Goal: Check status: Check status

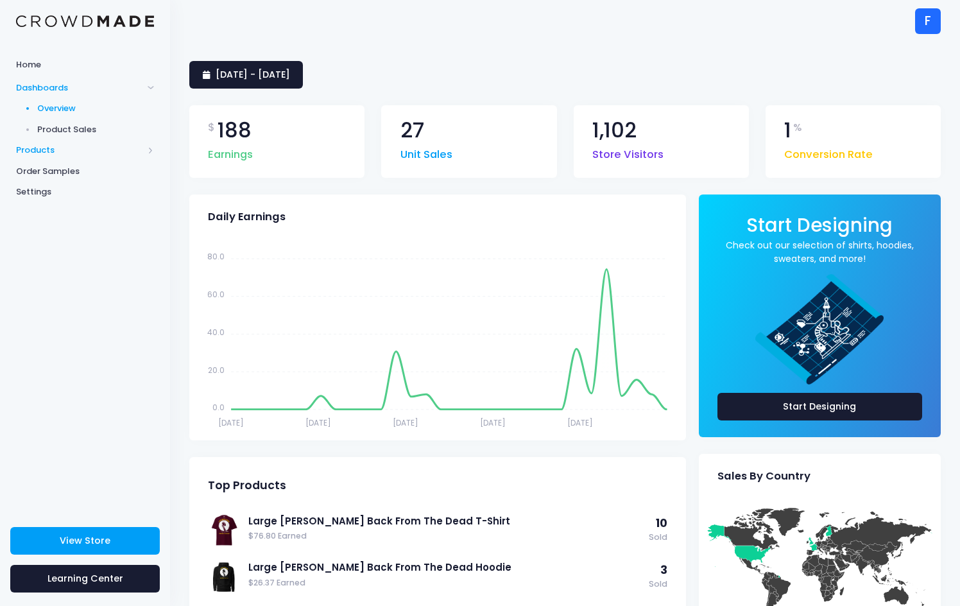
click at [48, 148] on span "Products" at bounding box center [79, 150] width 127 height 13
click at [59, 192] on span "Storefront" at bounding box center [95, 191] width 117 height 13
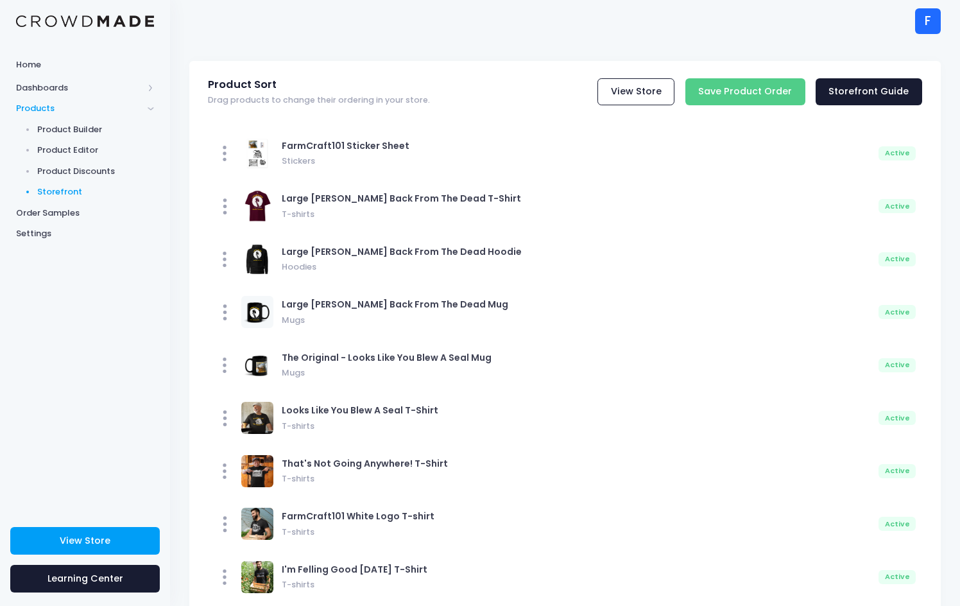
click at [60, 191] on span "Storefront" at bounding box center [95, 191] width 117 height 13
click at [63, 190] on span "Storefront" at bounding box center [95, 191] width 117 height 13
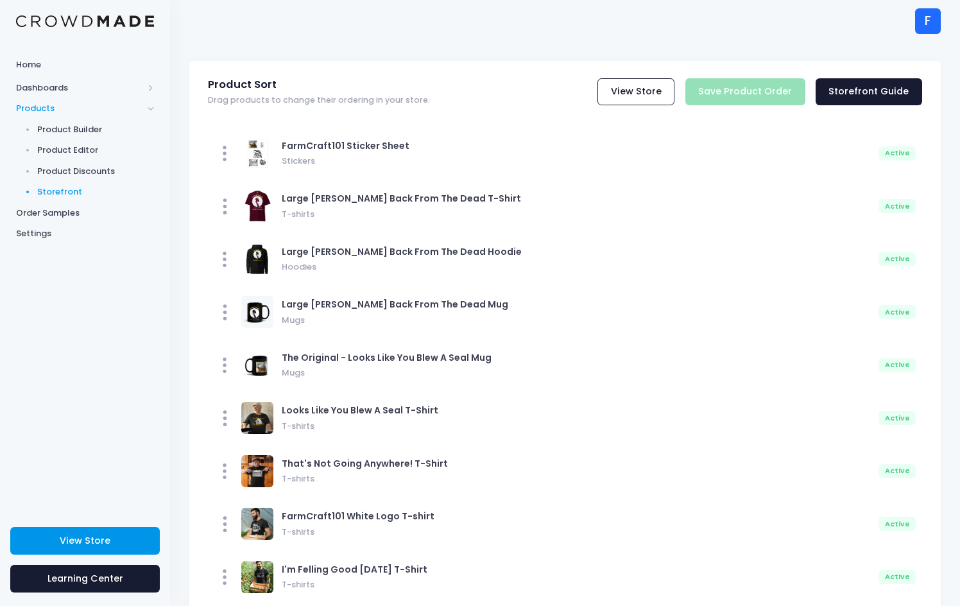
click at [104, 539] on span "View Store" at bounding box center [85, 540] width 51 height 13
click at [56, 92] on span "Dashboards" at bounding box center [79, 87] width 127 height 13
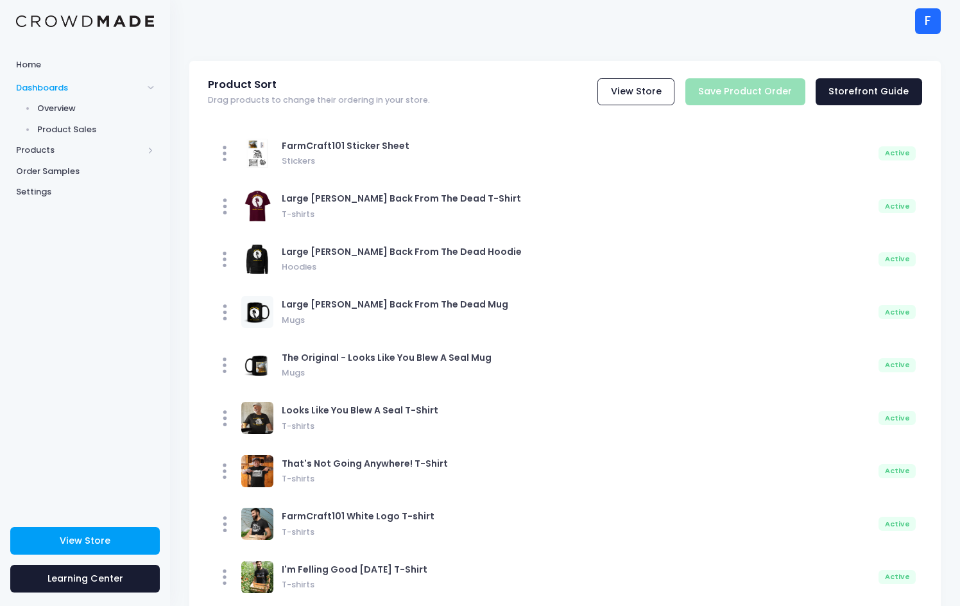
click at [76, 131] on span "Product Sales" at bounding box center [95, 129] width 117 height 13
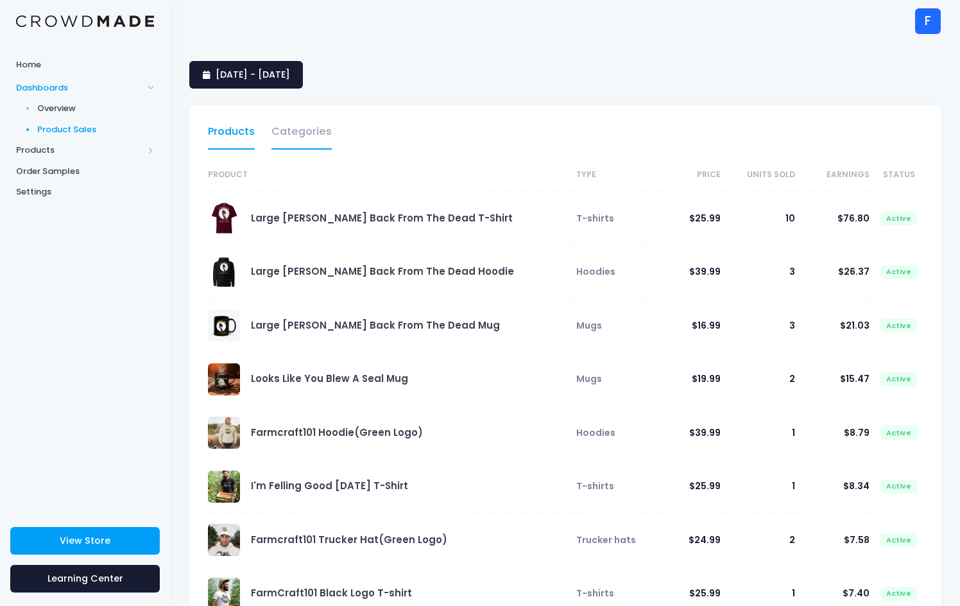
select select "25"
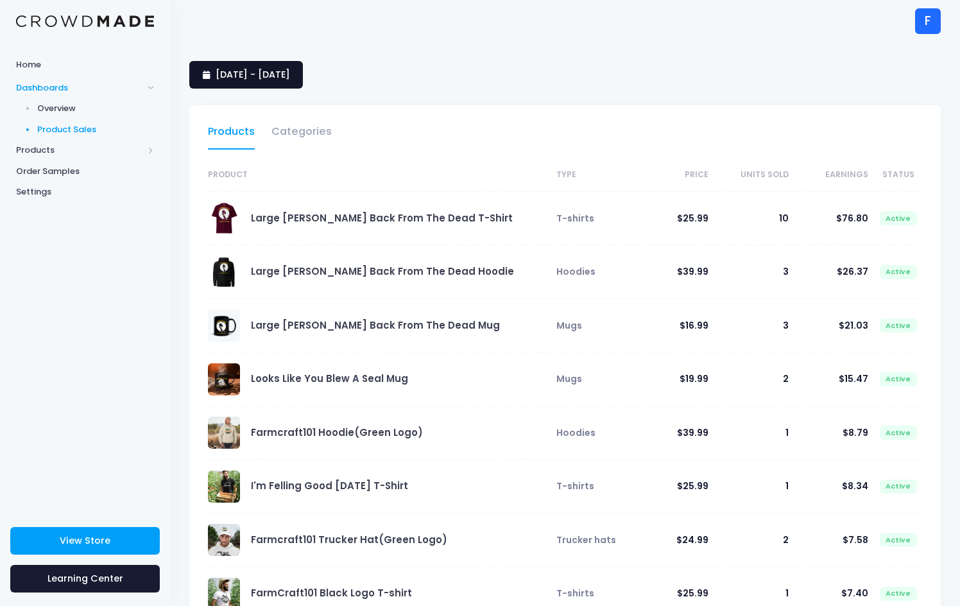
click at [290, 74] on span "[DATE] - [DATE]" at bounding box center [253, 74] width 74 height 13
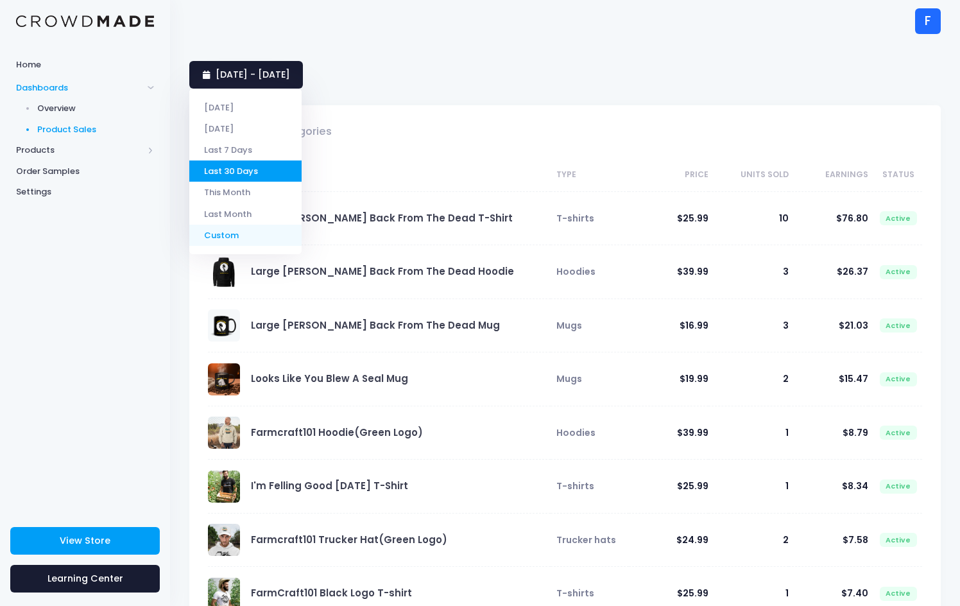
click at [241, 235] on li "Custom" at bounding box center [245, 235] width 112 height 21
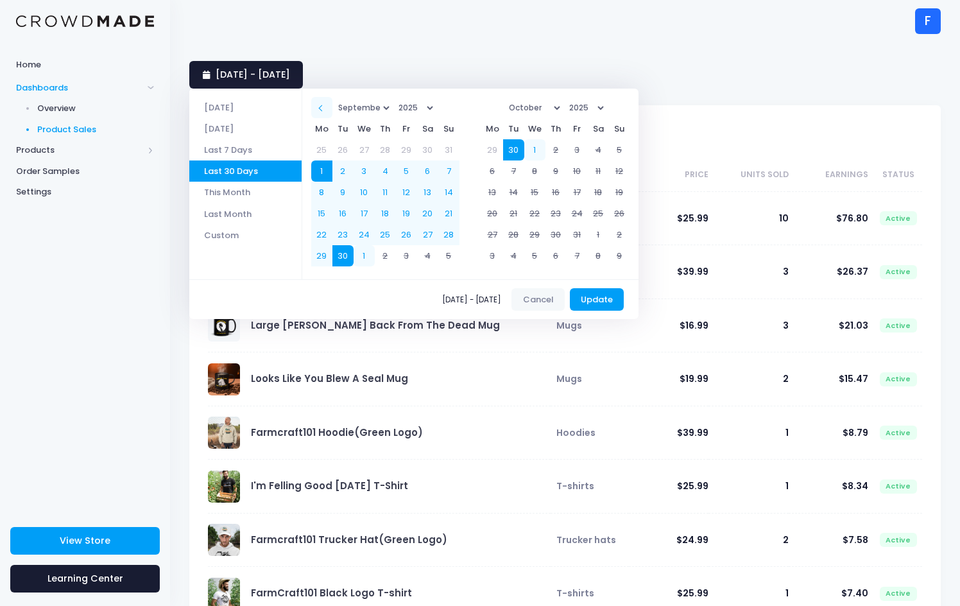
click at [325, 107] on th at bounding box center [321, 107] width 21 height 21
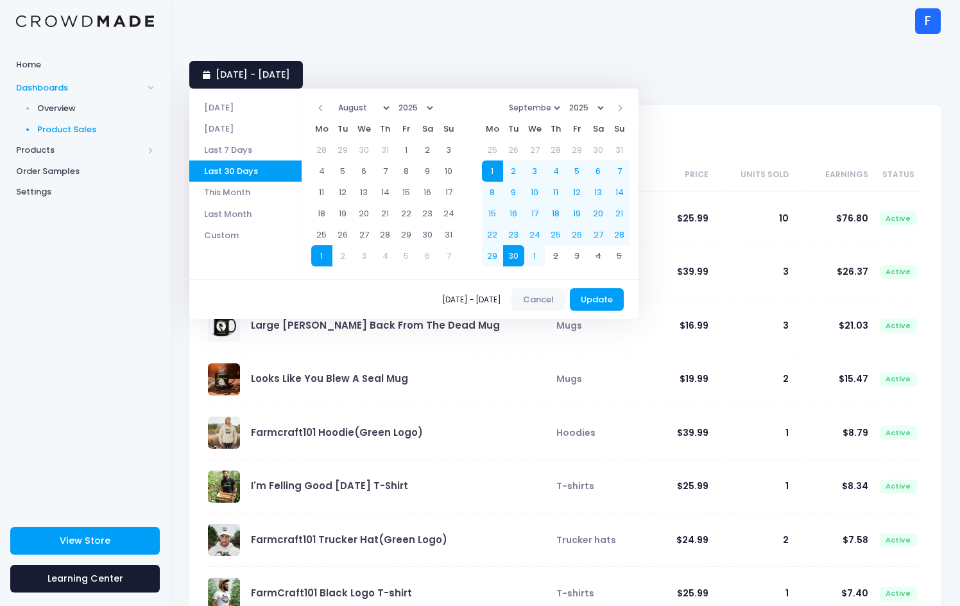
click at [325, 107] on th at bounding box center [321, 107] width 21 height 21
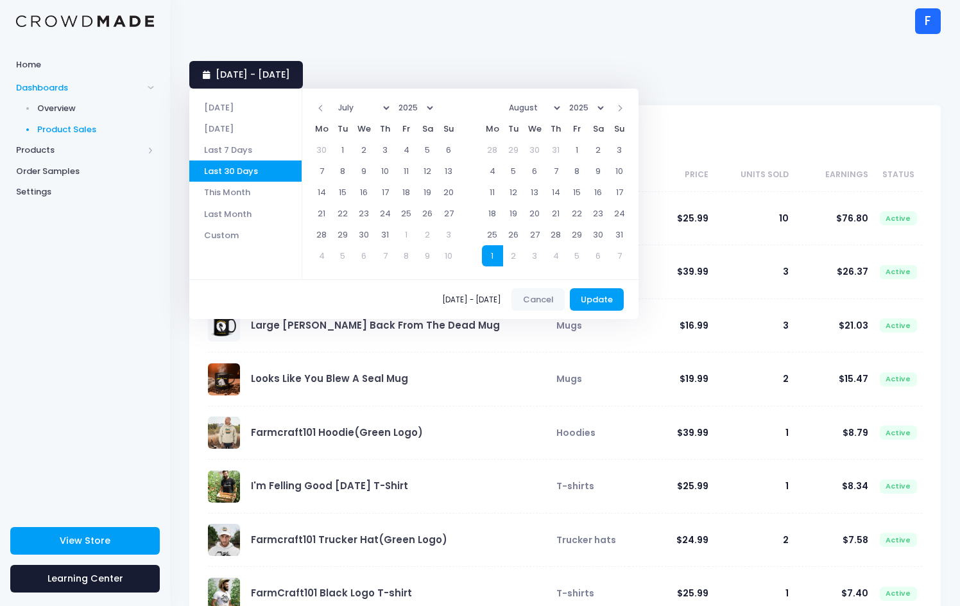
click at [325, 107] on th at bounding box center [321, 107] width 21 height 21
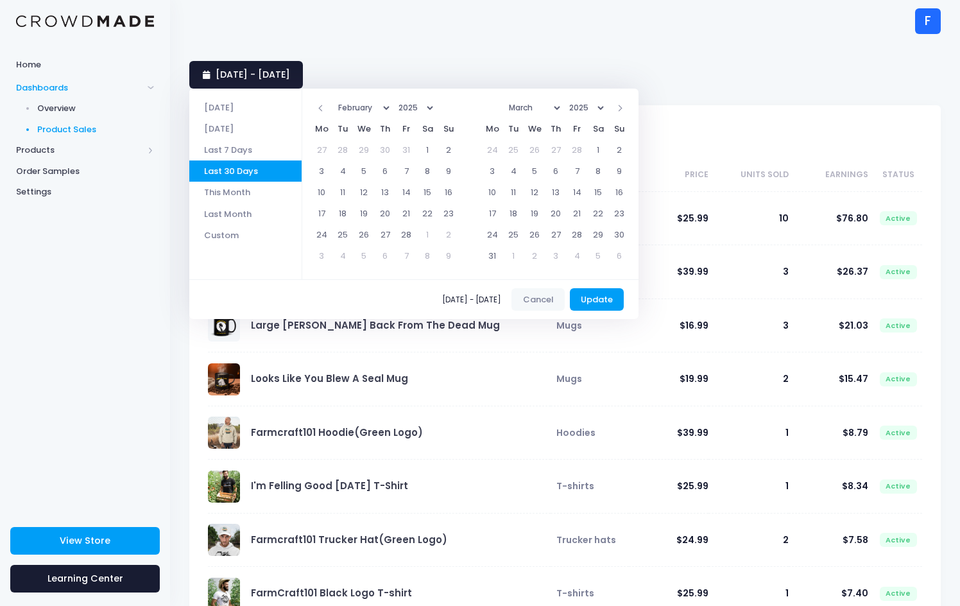
click at [325, 107] on th at bounding box center [321, 107] width 21 height 21
click at [630, 107] on th at bounding box center [619, 107] width 21 height 21
drag, startPoint x: 467, startPoint y: 302, endPoint x: 511, endPoint y: 298, distance: 44.4
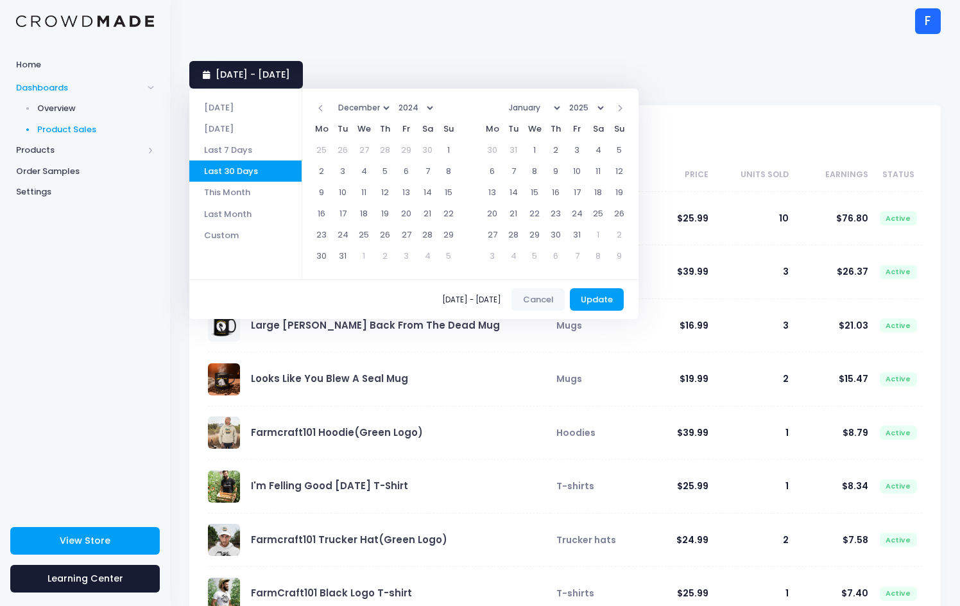
click at [506, 298] on span "[DATE] - [DATE]" at bounding box center [474, 300] width 64 height 8
drag, startPoint x: 457, startPoint y: 298, endPoint x: 417, endPoint y: 298, distance: 40.4
click at [442, 298] on span "[DATE] - [DATE]" at bounding box center [474, 300] width 64 height 8
click at [219, 241] on li "Custom" at bounding box center [245, 235] width 112 height 21
click at [220, 235] on li "Custom" at bounding box center [245, 235] width 112 height 21
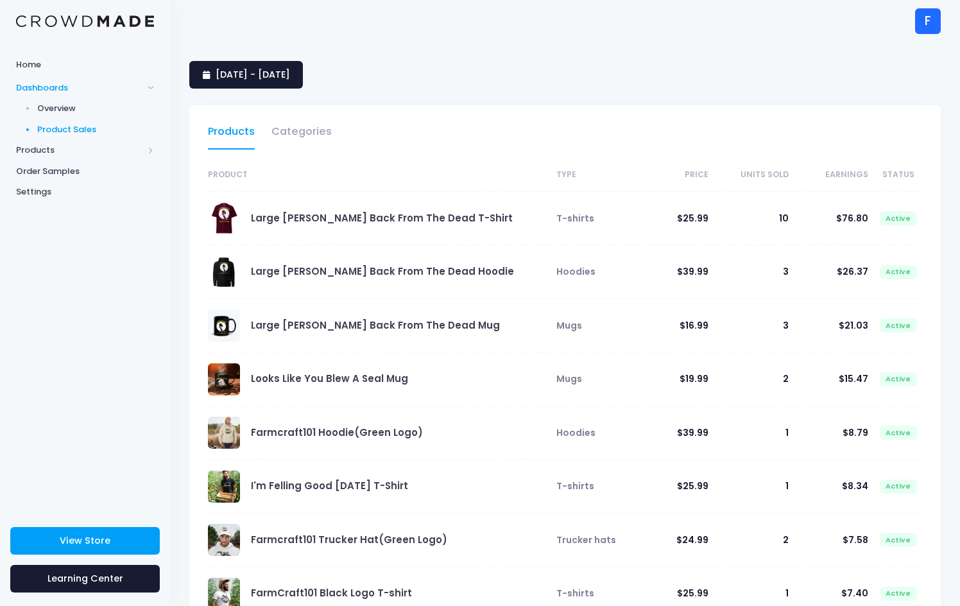
click at [522, 43] on div "[DATE] - [DATE] Products Categories Product Type Price Units Sold Earnings Stat…" at bounding box center [565, 529] width 790 height 974
click at [64, 109] on span "Overview" at bounding box center [95, 108] width 117 height 13
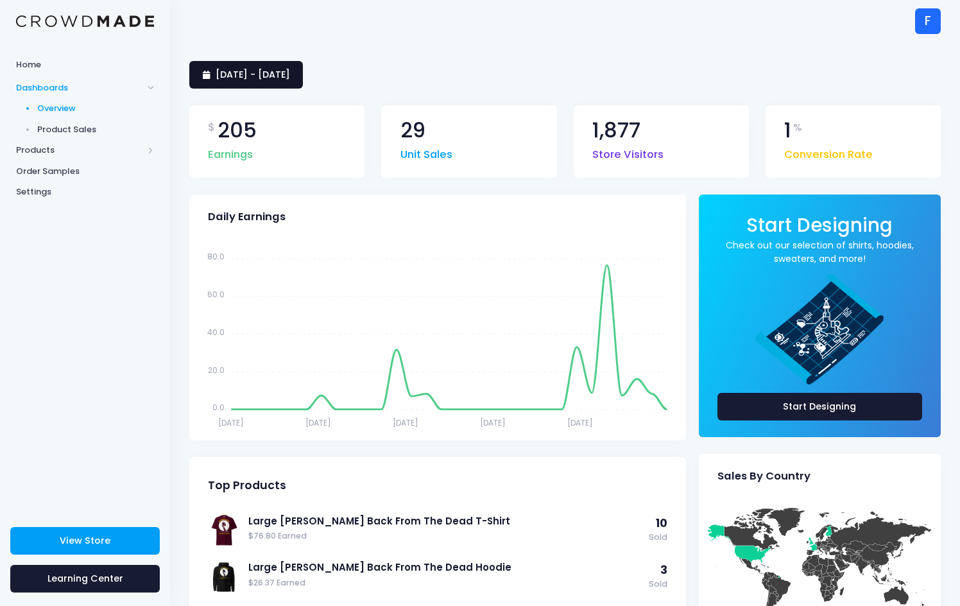
click at [290, 76] on span "[DATE] - [DATE]" at bounding box center [253, 74] width 74 height 13
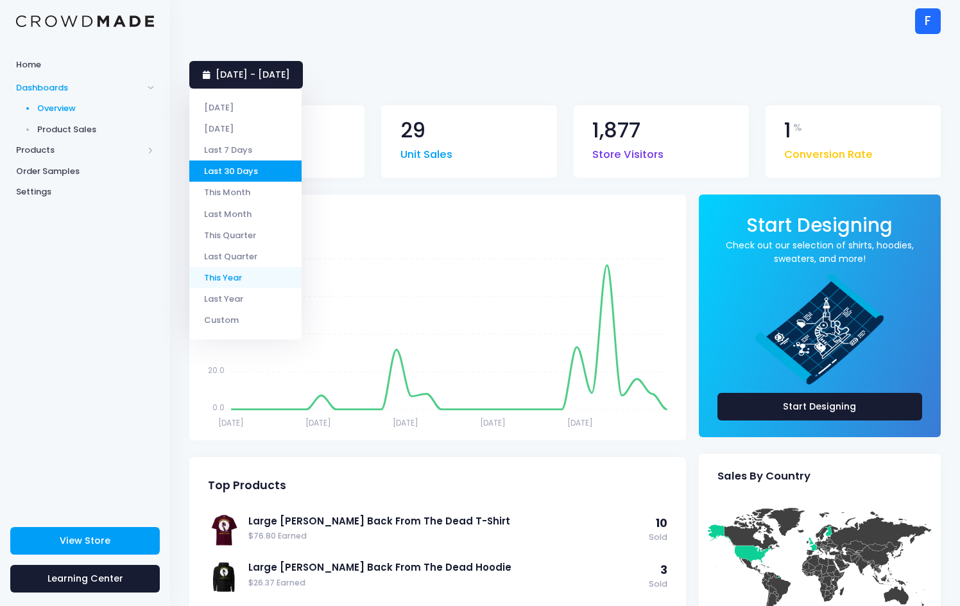
click at [231, 275] on li "This Year" at bounding box center [245, 277] width 112 height 21
